Goal: Contribute content: Add original content to the website for others to see

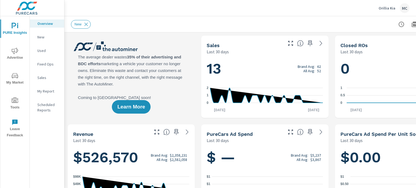
click at [14, 102] on icon "nav menu" at bounding box center [15, 100] width 6 height 6
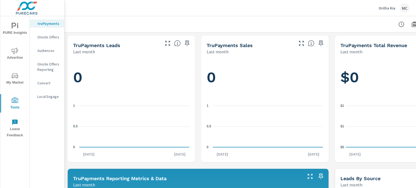
click at [49, 38] on p "Onsite Offers" at bounding box center [48, 36] width 22 height 5
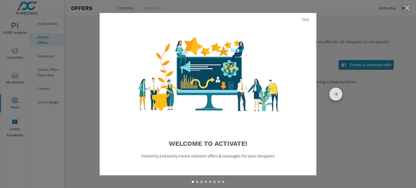
click at [334, 94] on icon "button" at bounding box center [335, 94] width 4 height 4
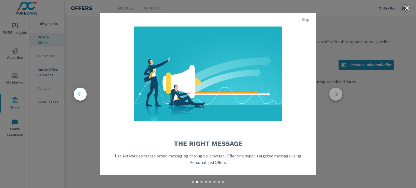
click at [334, 94] on icon "button" at bounding box center [335, 94] width 4 height 4
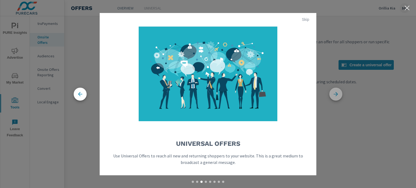
click at [337, 95] on icon "button" at bounding box center [335, 94] width 13 height 13
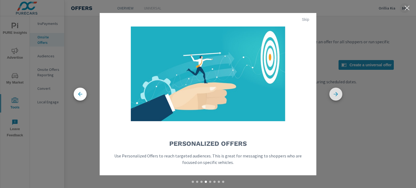
click at [337, 95] on icon "button" at bounding box center [335, 94] width 13 height 13
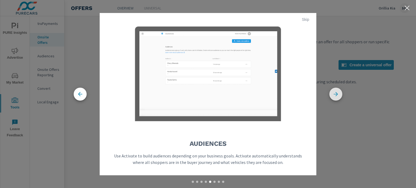
click at [337, 95] on icon "button" at bounding box center [335, 94] width 13 height 13
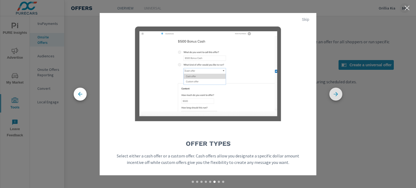
click at [337, 95] on icon "button" at bounding box center [335, 94] width 13 height 13
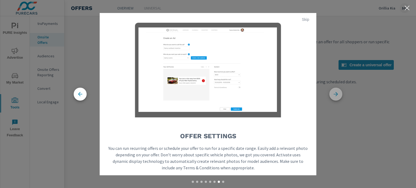
click at [337, 95] on icon "button" at bounding box center [335, 94] width 13 height 13
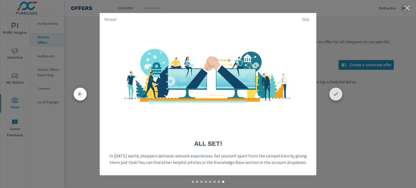
click at [337, 95] on icon "button" at bounding box center [335, 94] width 13 height 13
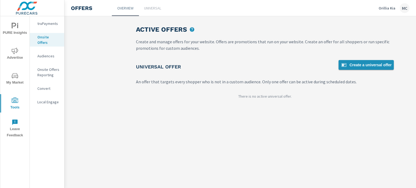
click at [375, 65] on span "Create a universal offer" at bounding box center [366, 65] width 51 height 6
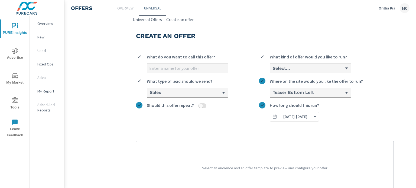
click at [194, 70] on input "What do you want to call this offer?" at bounding box center [187, 68] width 81 height 9
type input "September Savings Event"
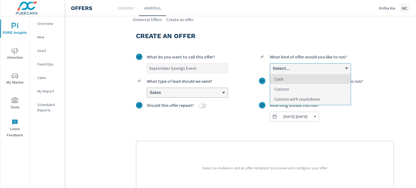
click at [339, 70] on div "Select..." at bounding box center [308, 68] width 72 height 5
click at [273, 70] on input "option Cash focused, 1 of 3. 3 results available. Use Up and Down to choose opt…" at bounding box center [272, 68] width 1 height 5
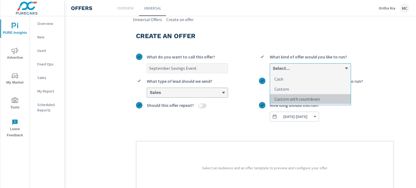
click at [334, 99] on li "Custom with countdown" at bounding box center [310, 99] width 81 height 10
click at [273, 71] on input "option Custom with countdown focused, 3 of 3. 3 results available. Use Up and D…" at bounding box center [272, 68] width 1 height 5
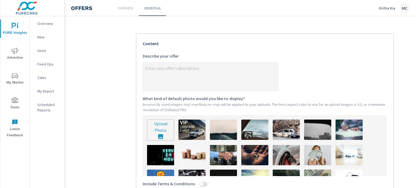
scroll to position [108, 0]
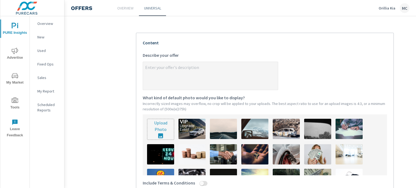
click at [210, 79] on textarea "x Describe your offer" at bounding box center [210, 76] width 135 height 27
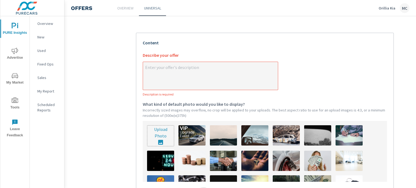
type textarea "x"
paste textarea "🚨 ON NOW – ONLY UNTIL [DATE]! 🚨 Drive away with more at [GEOGRAPHIC_DATA]: 💰 Ge…"
type textarea "🚨 ON NOW – ONLY UNTIL [DATE]! 🚨 Drive away with more at [GEOGRAPHIC_DATA]: 💰 Ge…"
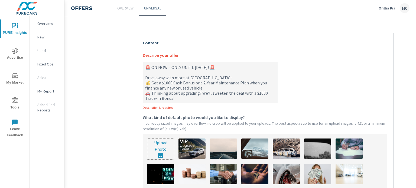
type textarea "x"
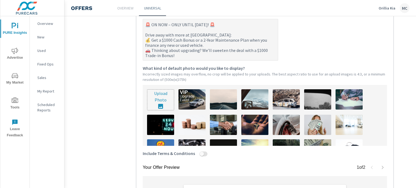
scroll to position [162, 0]
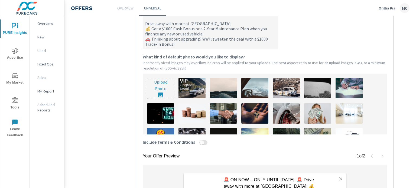
type textarea "🚨 ON NOW – ONLY UNTIL [DATE]! 🚨 Drive away with more at [GEOGRAPHIC_DATA]: 💰 Ge…"
type textarea "x"
click at [161, 89] on input "file" at bounding box center [160, 88] width 27 height 21
type input "C:\fakepath\Orillia Kia Sept Savings Event.png"
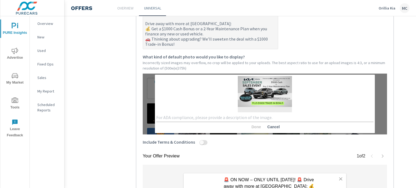
click at [224, 118] on textarea at bounding box center [264, 117] width 217 height 5
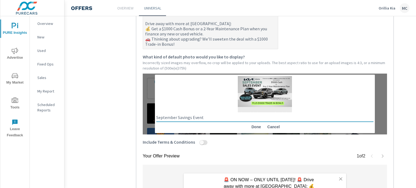
type textarea "September Savings Event"
click at [254, 129] on span "Done" at bounding box center [256, 127] width 13 height 5
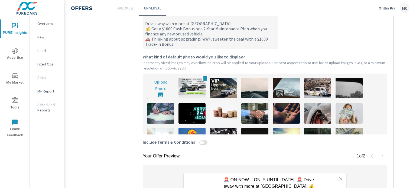
click at [196, 92] on img at bounding box center [191, 88] width 27 height 20
type textarea "x"
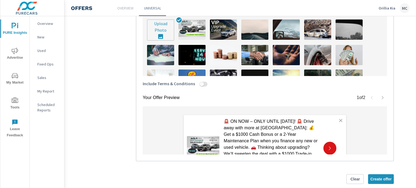
scroll to position [235, 0]
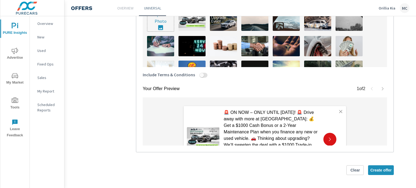
click at [199, 73] on input "Include Terms & Conditions" at bounding box center [201, 75] width 13 height 5
checkbox input "true"
type textarea "x"
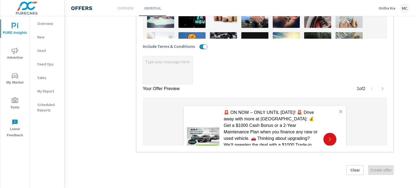
scroll to position [263, 0]
type textarea "x"
click at [164, 65] on textarea "x" at bounding box center [168, 70] width 50 height 27
type textarea "x"
type textarea "C"
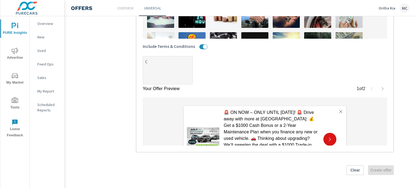
type textarea "x"
type textarea "Co"
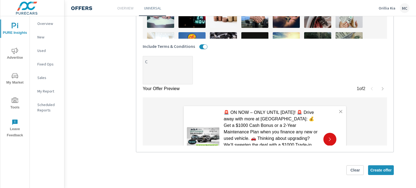
type textarea "x"
type textarea "Con"
type textarea "x"
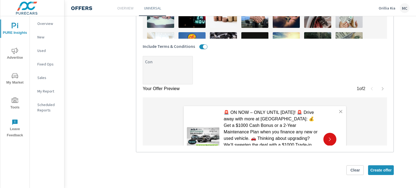
type textarea "Cond"
type textarea "x"
type textarea "Condi"
type textarea "x"
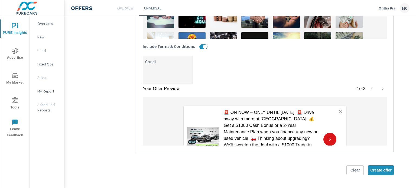
type textarea "x"
type textarea "Condis"
type textarea "x"
type textarea "Condist"
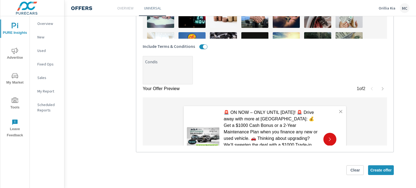
type textarea "x"
type textarea "Condis"
type textarea "x"
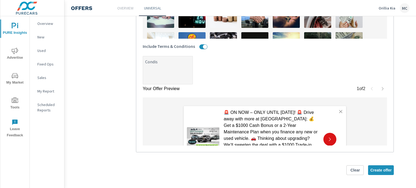
type textarea "Condi"
type textarea "x"
type textarea "[PERSON_NAME]"
type textarea "x"
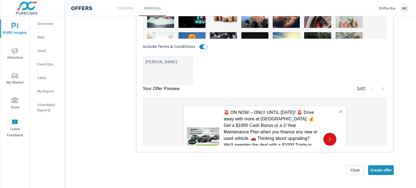
type textarea "x"
type textarea "Conditi"
type textarea "x"
type textarea "Conditio"
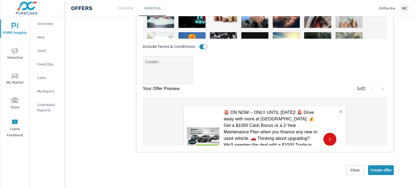
type textarea "x"
type textarea "Condition"
type textarea "x"
type textarea "Conditions"
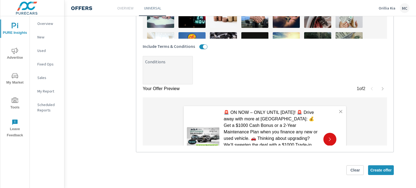
type textarea "x"
type textarea "Conditions"
type textarea "x"
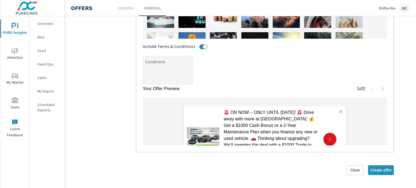
type textarea "x"
type textarea "Conditions A"
type textarea "x"
type textarea "Conditions"
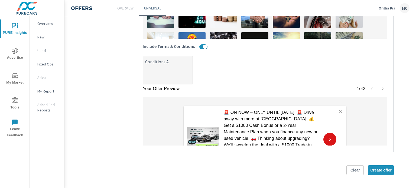
type textarea "x"
type textarea "Conditions a"
type textarea "x"
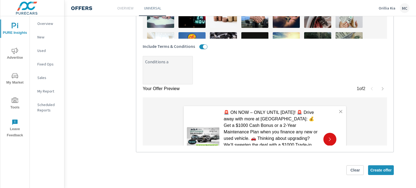
type textarea "Conditions ap"
type textarea "x"
type textarea "Conditions apo"
type textarea "x"
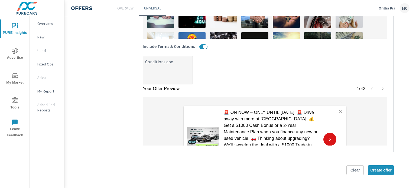
type textarea "x"
type textarea "Conditions ap"
type textarea "x"
type textarea "Conditions app"
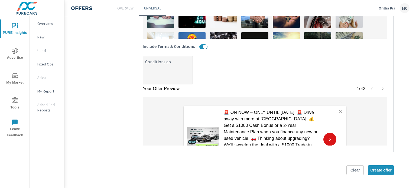
type textarea "x"
type textarea "Conditions appl"
type textarea "x"
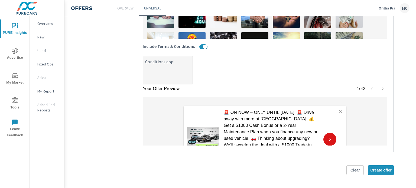
type textarea "Conditions apply"
type textarea "x"
type textarea "Conditions apply"
type textarea "x"
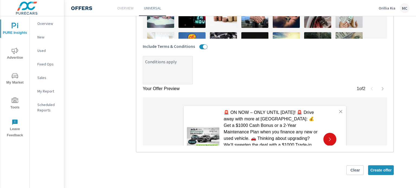
type textarea "Conditions apply."
type textarea "x"
type textarea "Conditions apply."
type textarea "x"
click at [388, 168] on span "Create offer" at bounding box center [380, 170] width 21 height 5
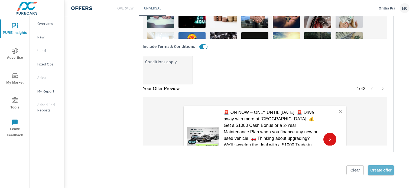
type textarea "x"
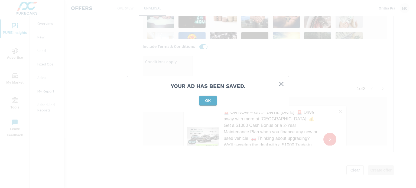
click at [203, 100] on span "OK" at bounding box center [207, 100] width 13 height 5
